Goal: Information Seeking & Learning: Learn about a topic

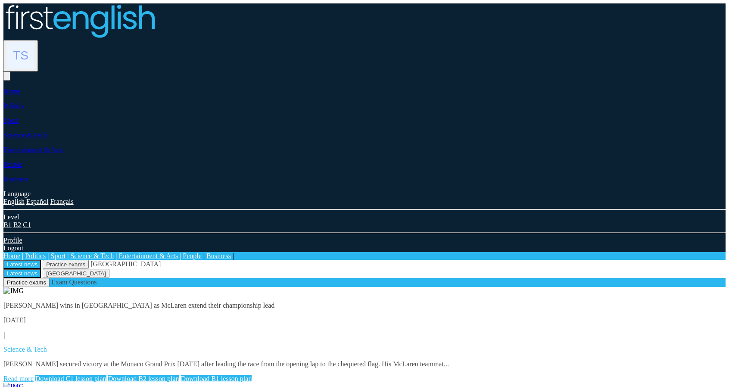
click at [34, 375] on link "Read more" at bounding box center [18, 378] width 30 height 7
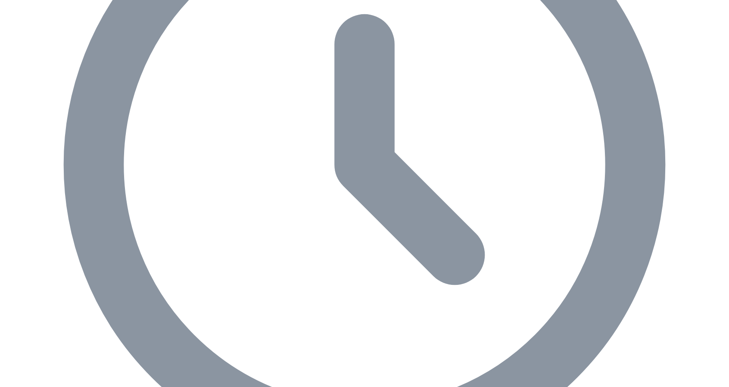
scroll to position [355, 0]
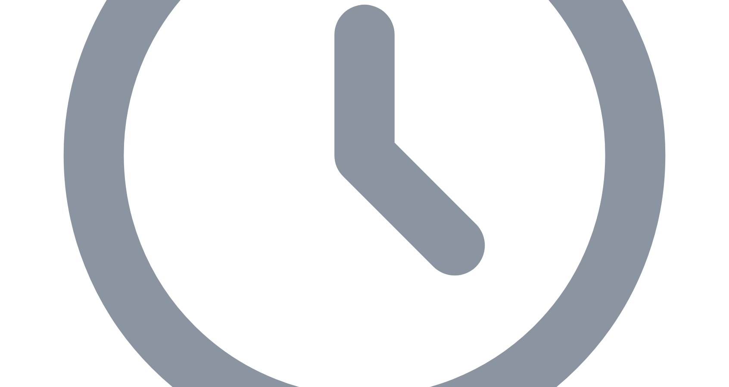
scroll to position [431, 0]
